Goal: Task Accomplishment & Management: Manage account settings

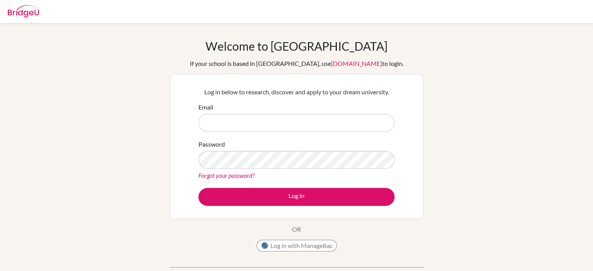
click at [259, 128] on input "Email" at bounding box center [296, 123] width 196 height 18
type input "[EMAIL_ADDRESS][DOMAIN_NAME]"
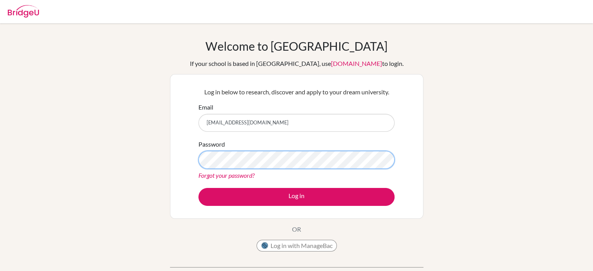
click at [198, 188] on button "Log in" at bounding box center [296, 197] width 196 height 18
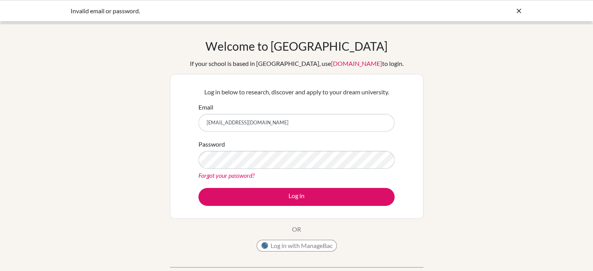
click at [260, 171] on div "Forgot your password?" at bounding box center [296, 175] width 196 height 9
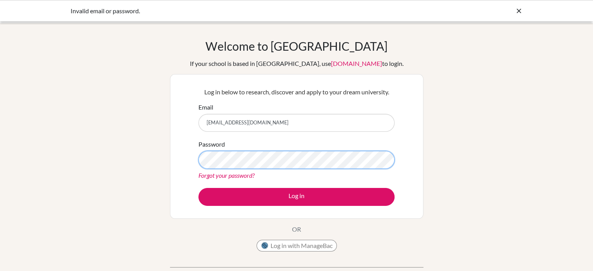
click at [198, 188] on button "Log in" at bounding box center [296, 197] width 196 height 18
